Goal: Task Accomplishment & Management: Use online tool/utility

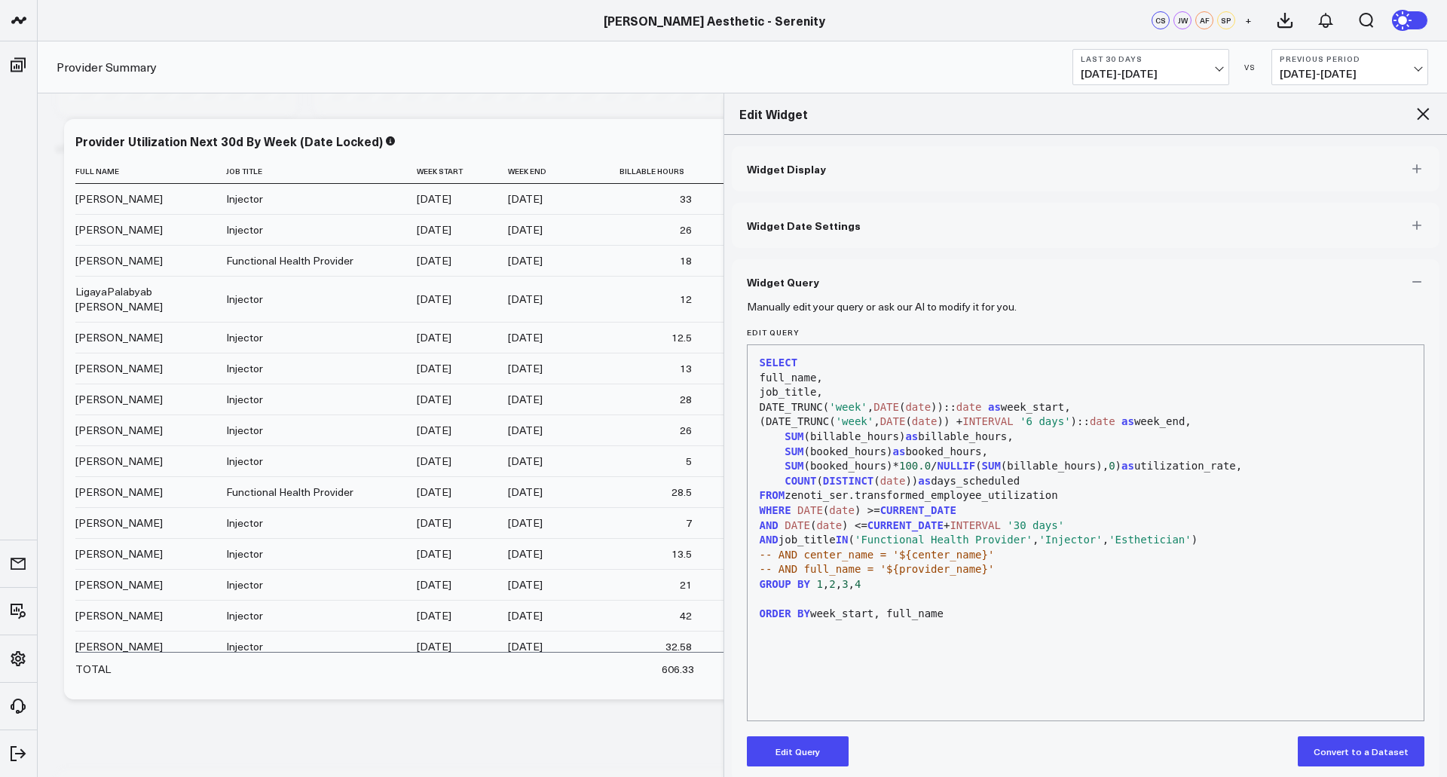
click at [1020, 536] on span "'Functional Health Provider'" at bounding box center [944, 540] width 178 height 12
drag, startPoint x: 1025, startPoint y: 540, endPoint x: 864, endPoint y: 540, distance: 160.5
click at [864, 540] on span "'Functional Health Provider'" at bounding box center [944, 540] width 178 height 12
copy div "'Functional Health Provider'"
click at [1013, 534] on span "'Functional Health Provider'" at bounding box center [944, 540] width 178 height 12
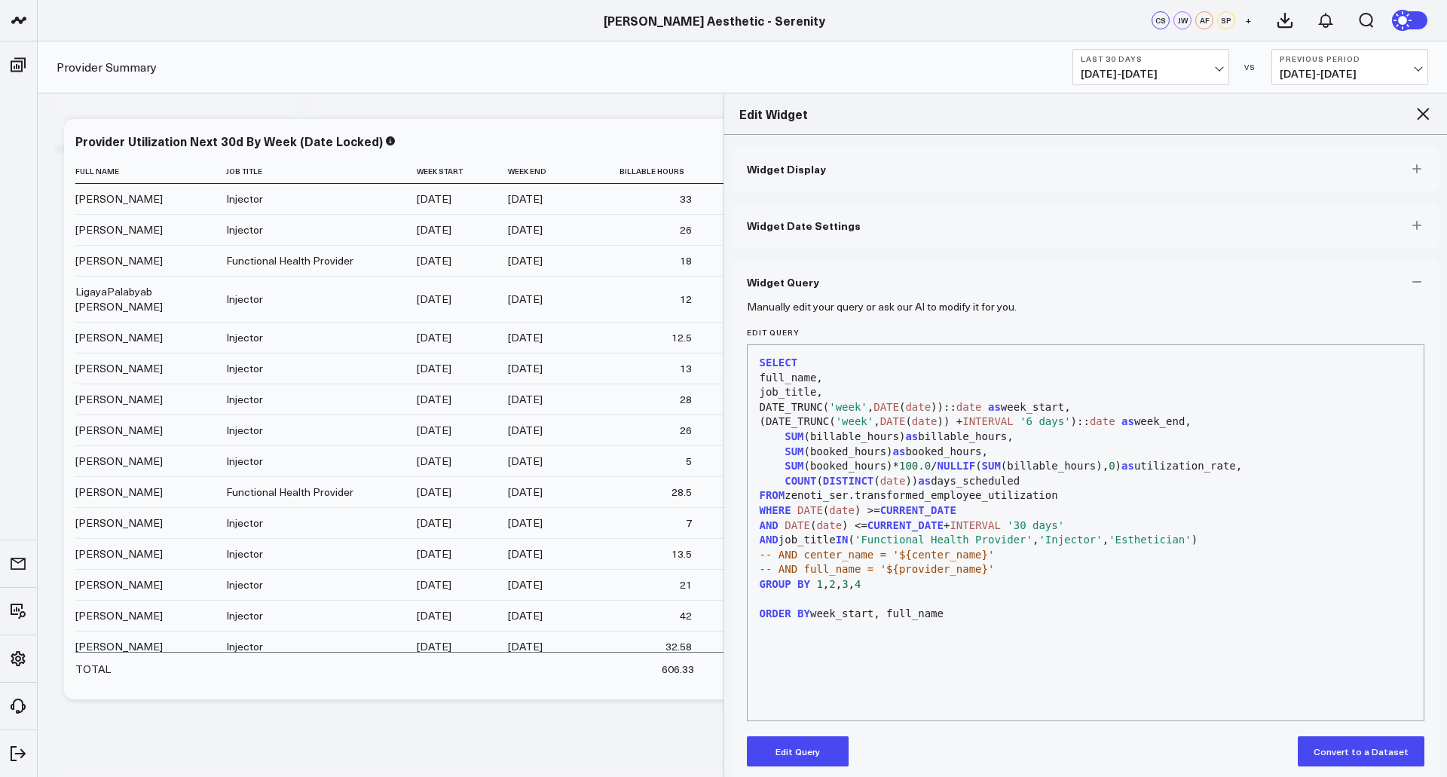
click at [1014, 543] on span "'Functional Health Provider'" at bounding box center [944, 540] width 178 height 12
click at [812, 748] on button "Edit Query" at bounding box center [798, 751] width 102 height 30
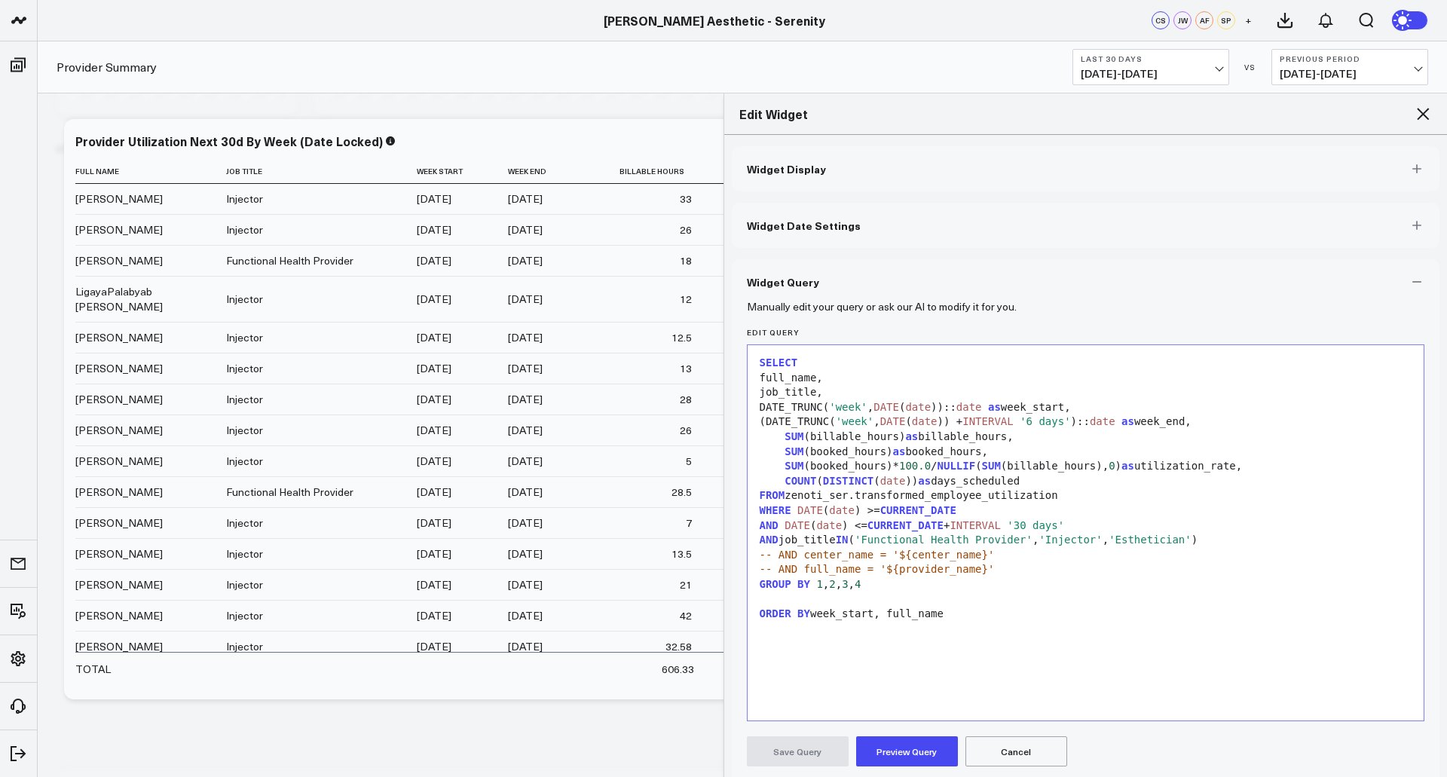
click at [1026, 539] on span "'Functional Health Provider'" at bounding box center [944, 540] width 178 height 12
click at [1023, 540] on span "'Functional Health Provider'" at bounding box center [944, 540] width 178 height 12
drag, startPoint x: 880, startPoint y: 540, endPoint x: 1026, endPoint y: 542, distance: 147.0
click at [1026, 542] on div "AND job_title IN ( 'Functional Health Provider' , 'Injector' , 'Esthetician' )" at bounding box center [1086, 540] width 662 height 15
click at [869, 540] on div "AND job_title IN (, 'Injector' , 'Esthetician' )" at bounding box center [1086, 540] width 662 height 15
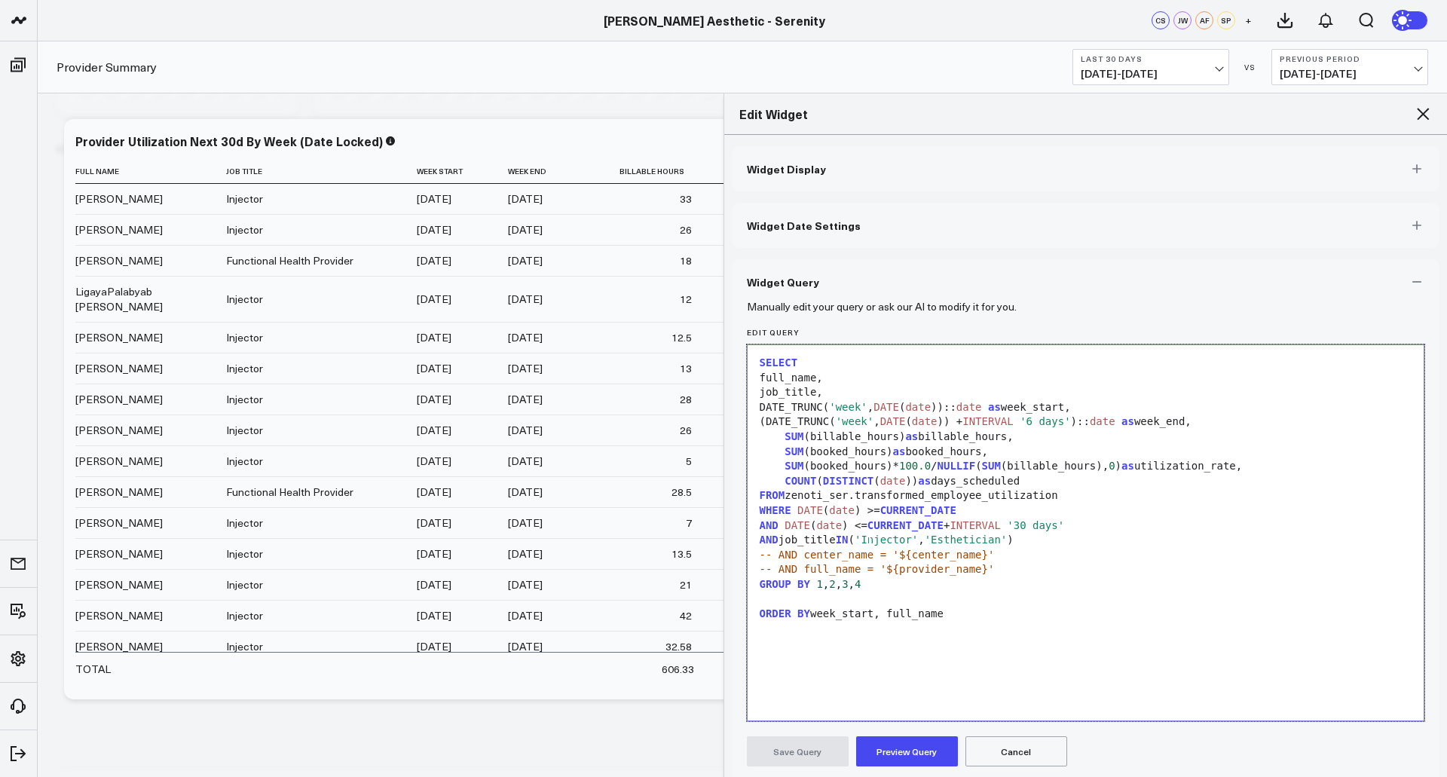
click at [869, 540] on span "'Injector'" at bounding box center [886, 540] width 63 height 12
click at [1060, 544] on div "AND job_title IN ( 'Injector' , 'Esthetician' )" at bounding box center [1086, 540] width 662 height 15
click at [916, 747] on button "Preview Query" at bounding box center [907, 751] width 102 height 30
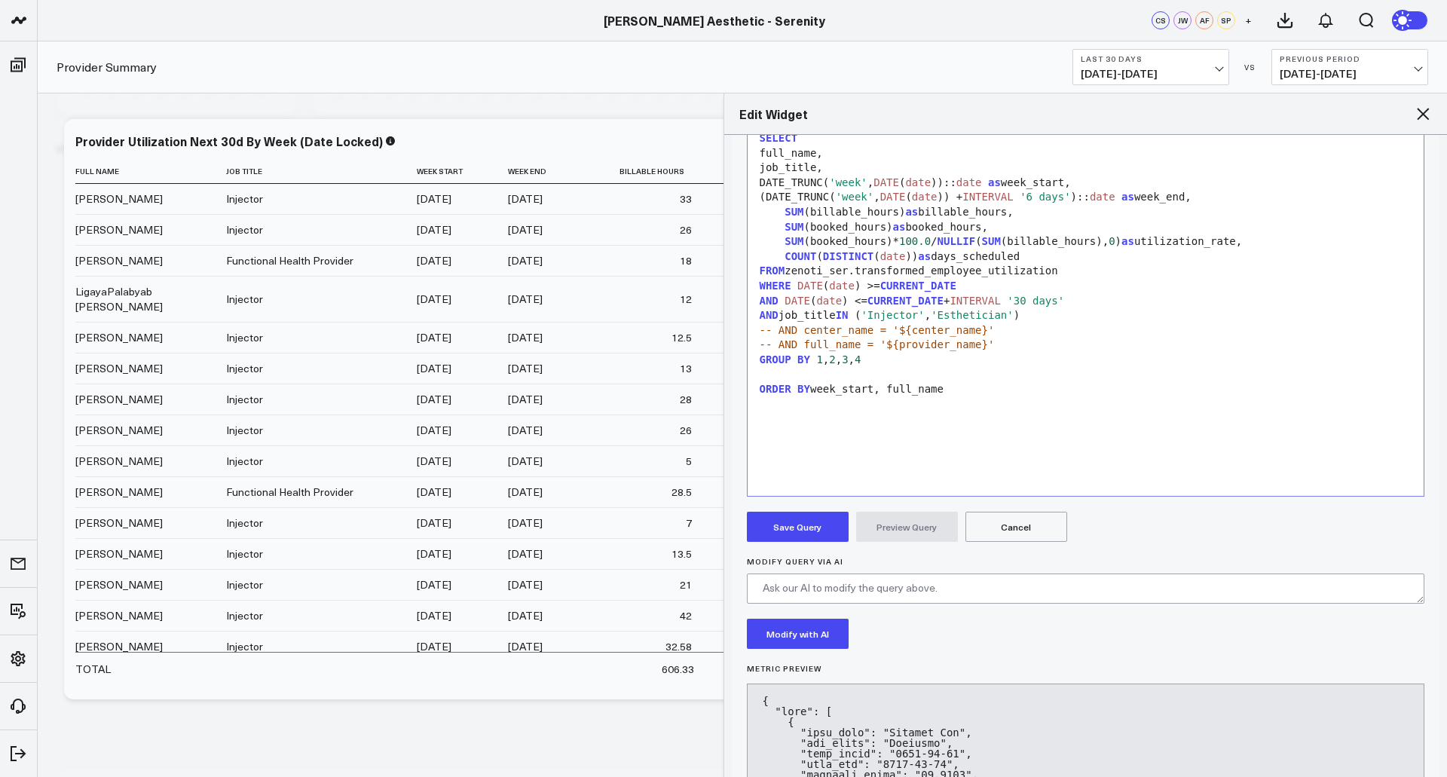
scroll to position [224, 0]
click at [802, 536] on button "Save Query" at bounding box center [798, 527] width 102 height 30
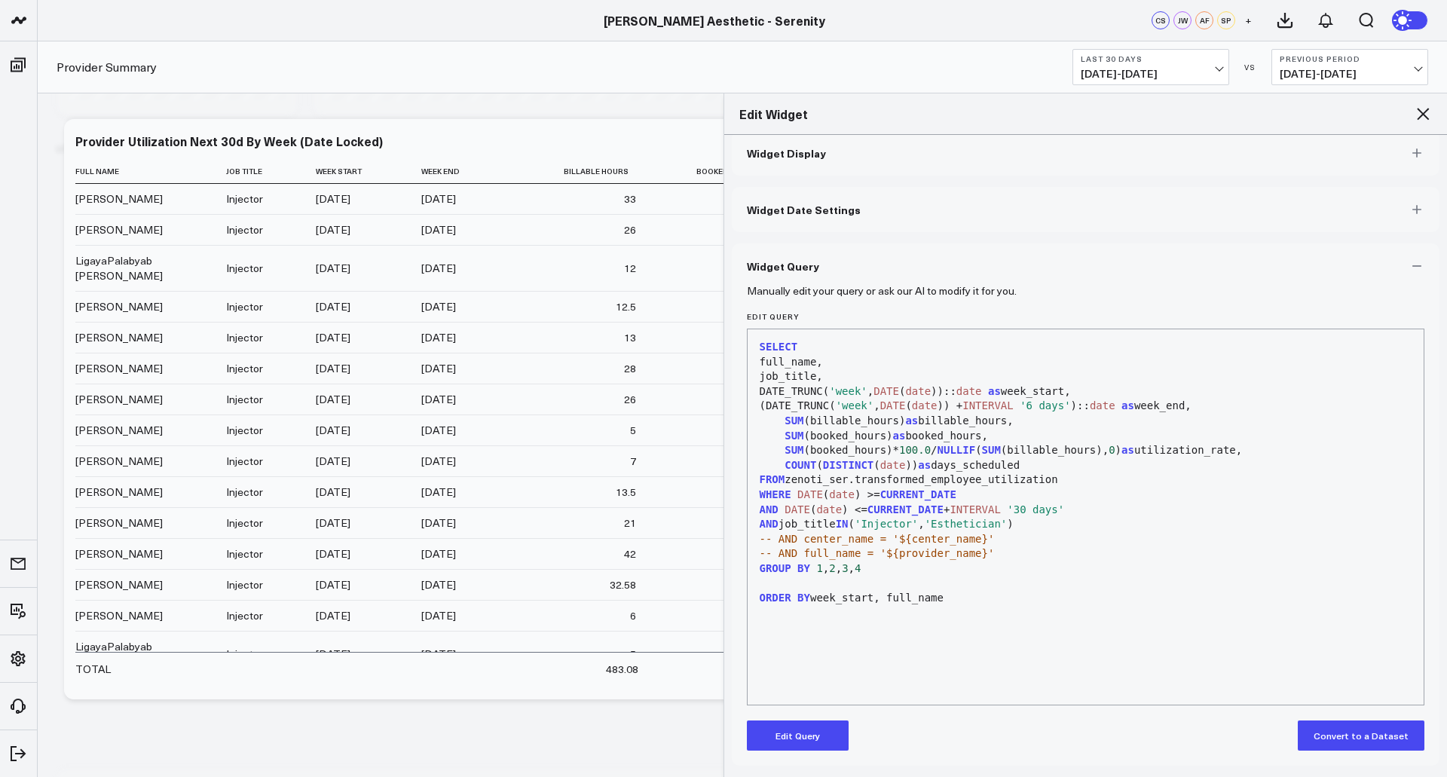
click at [1424, 116] on icon at bounding box center [1423, 114] width 12 height 12
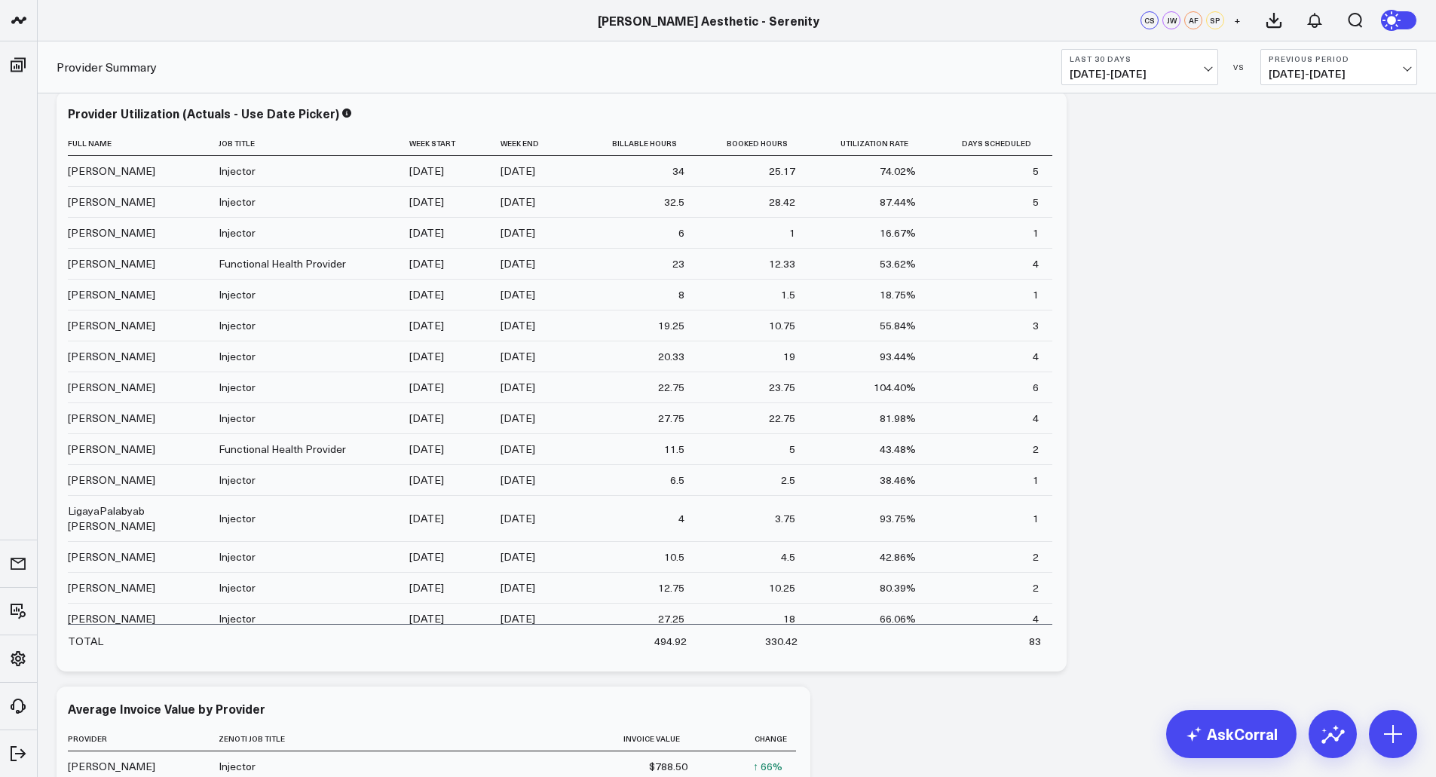
scroll to position [998, 0]
click at [1045, 122] on icon at bounding box center [1046, 122] width 3 height 3
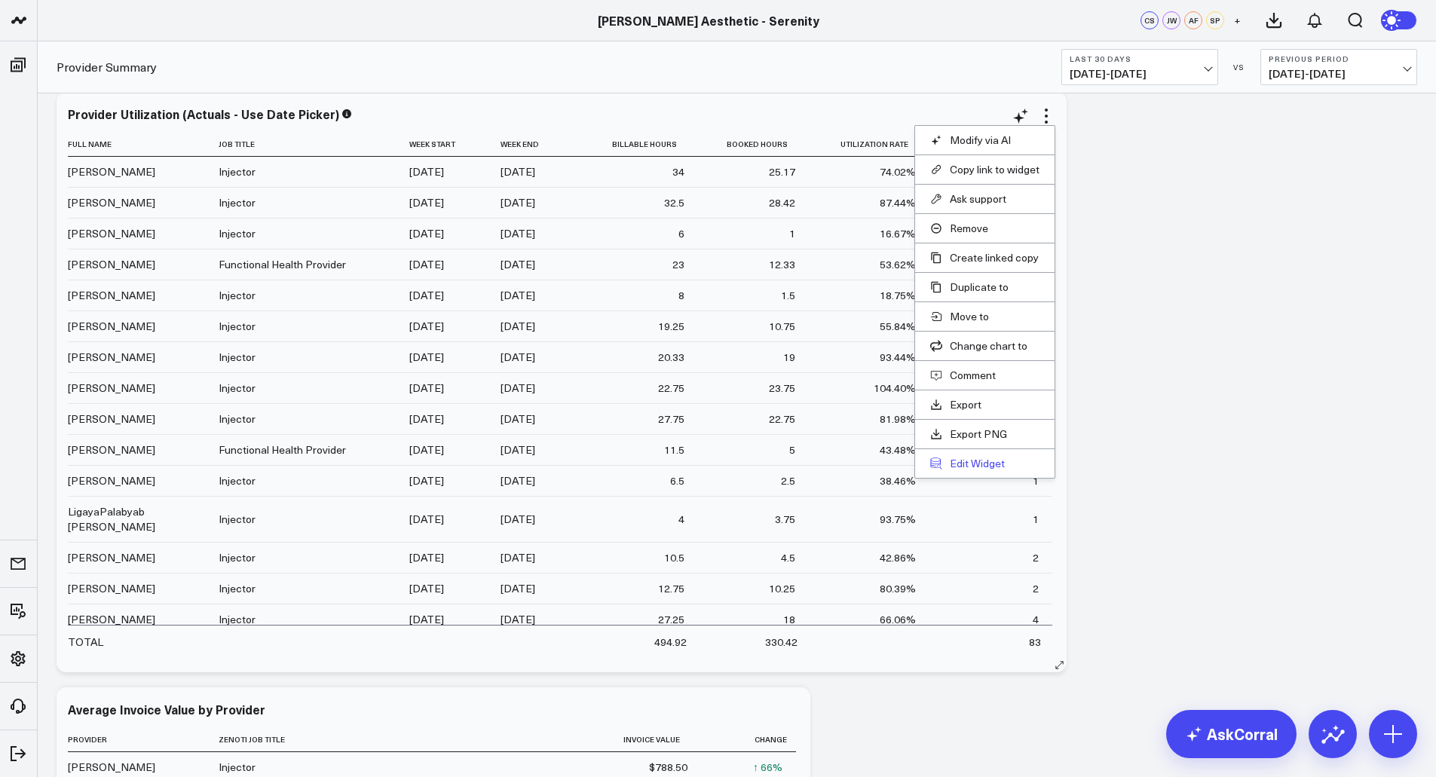
click at [984, 466] on button "Edit Widget" at bounding box center [984, 464] width 109 height 14
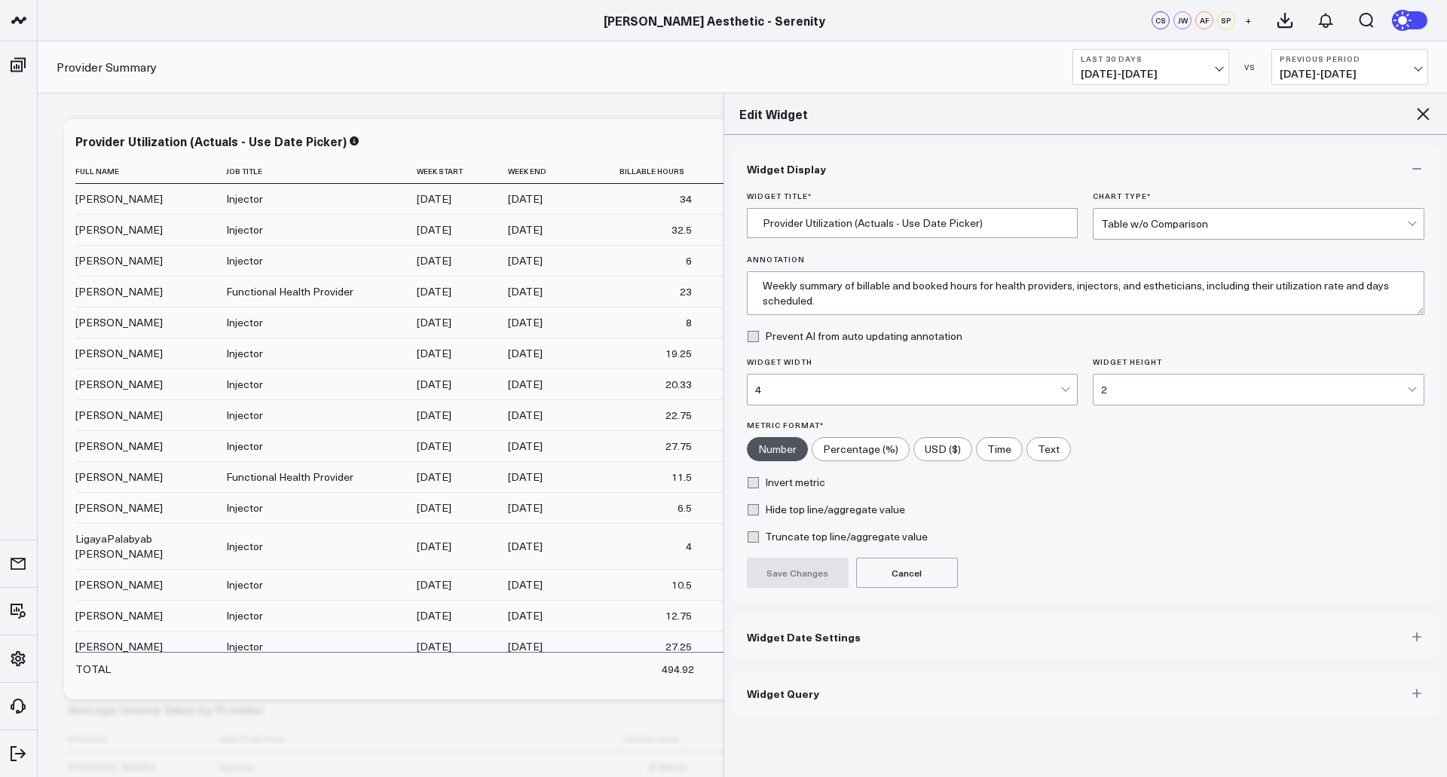
click at [816, 692] on button "Widget Query" at bounding box center [1086, 693] width 708 height 45
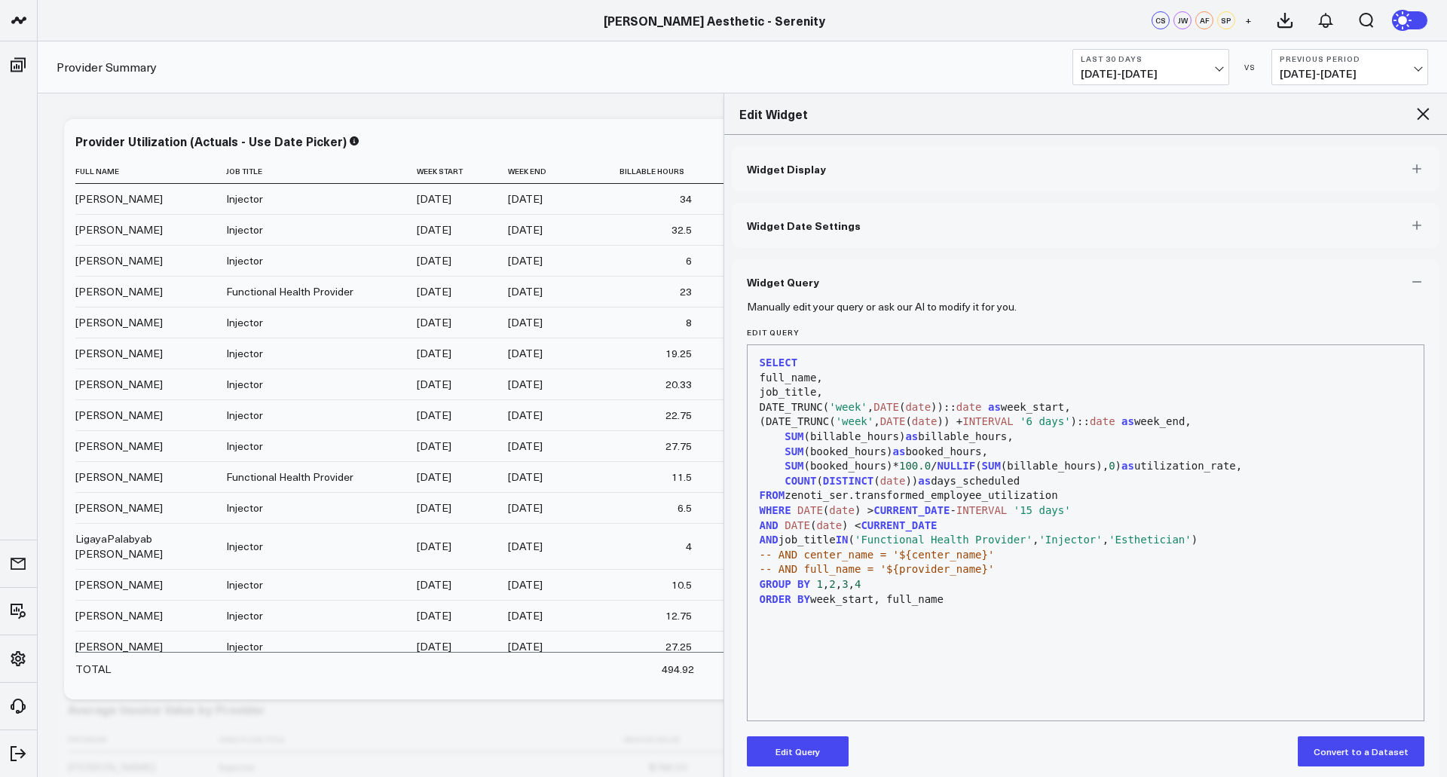
click at [1039, 541] on span "'Injector'" at bounding box center [1070, 540] width 63 height 12
click at [792, 769] on div "Manually edit your query or ask our AI to modify it for you. Edit Query 99 1 2 …" at bounding box center [1086, 542] width 708 height 477
click at [812, 756] on button "Edit Query" at bounding box center [798, 751] width 102 height 30
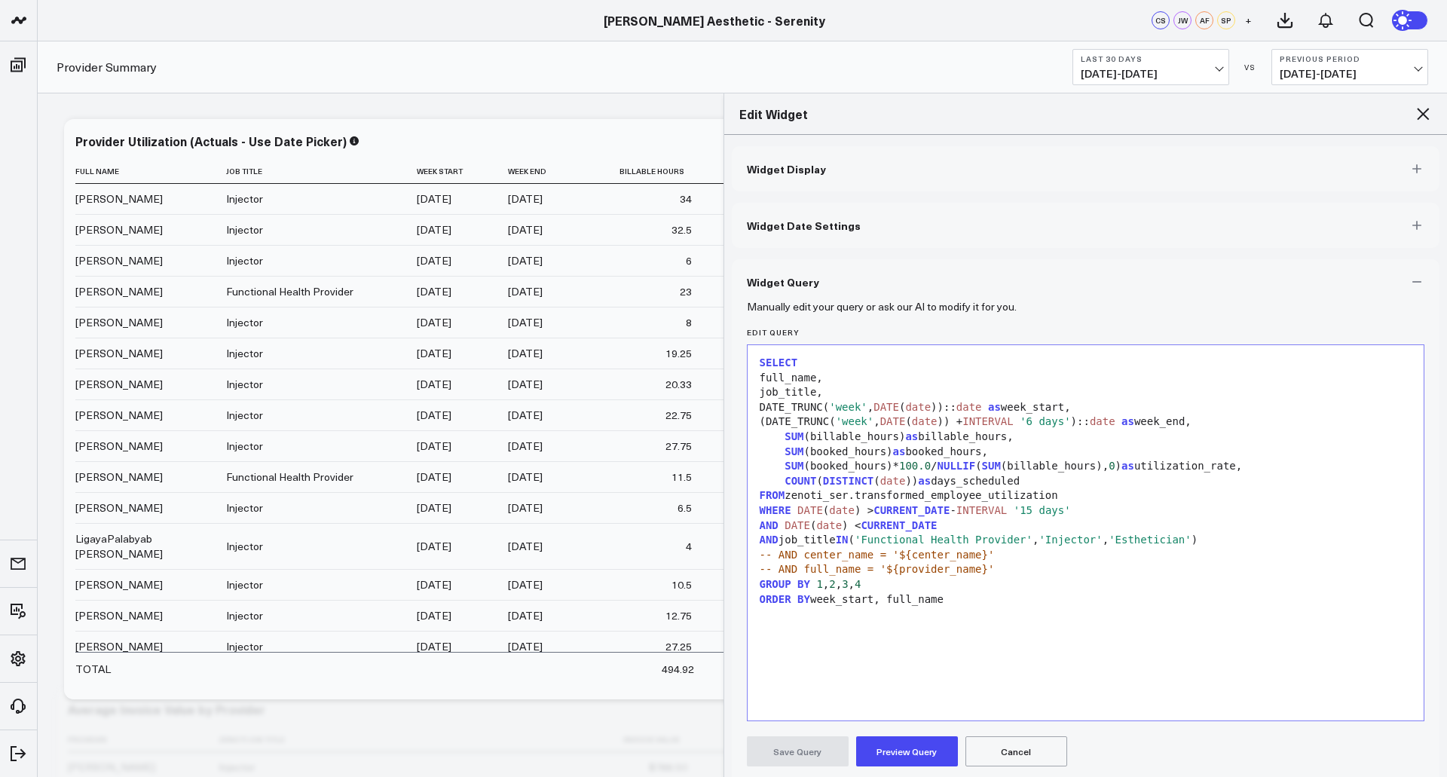
click at [1039, 537] on span "'Injector'" at bounding box center [1070, 540] width 63 height 12
click at [1064, 562] on div "-- AND full_name = '${provider_name}'" at bounding box center [1086, 569] width 662 height 15
click at [916, 748] on button "Preview Query" at bounding box center [907, 751] width 102 height 30
click at [811, 741] on button "Save Query" at bounding box center [798, 751] width 102 height 30
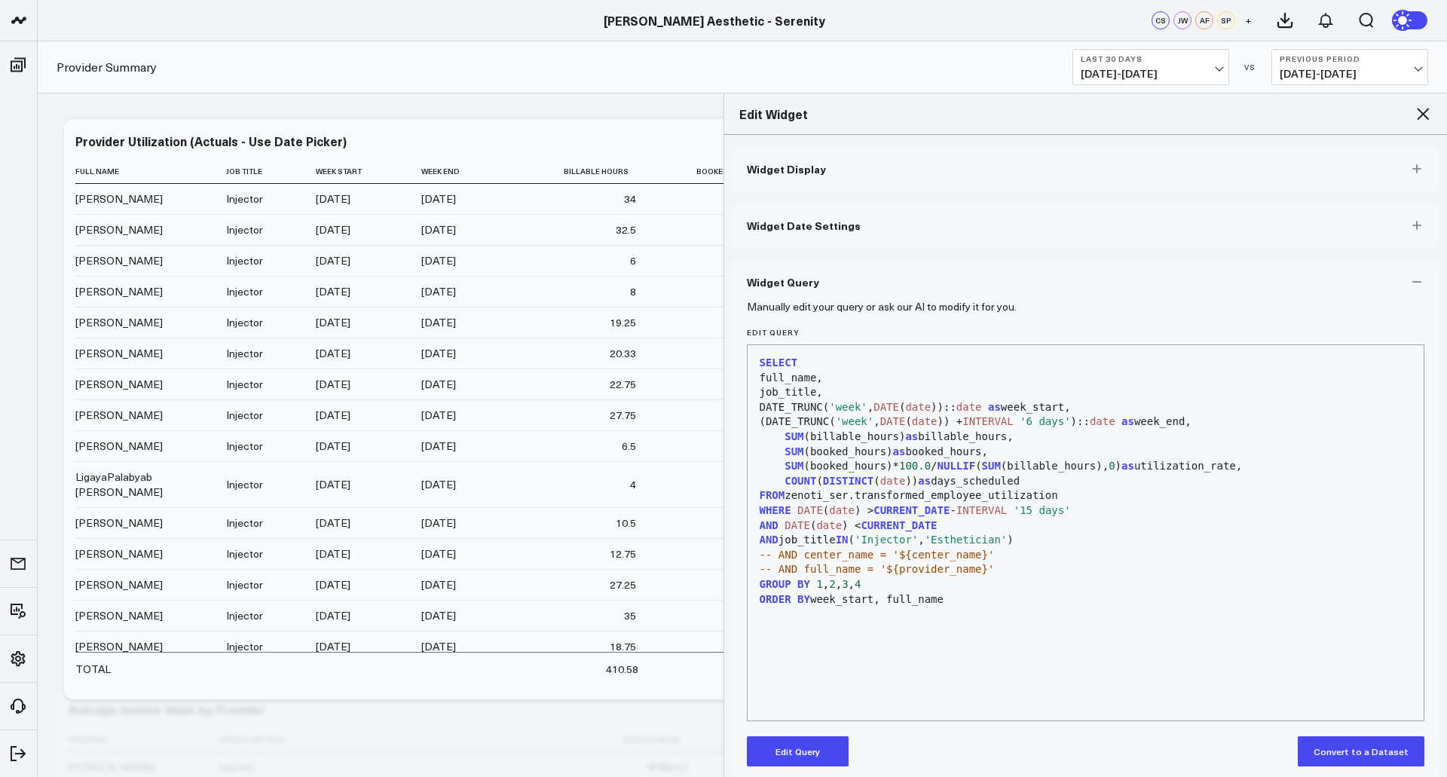
click at [1415, 116] on icon at bounding box center [1423, 114] width 18 height 18
